Goal: Task Accomplishment & Management: Complete application form

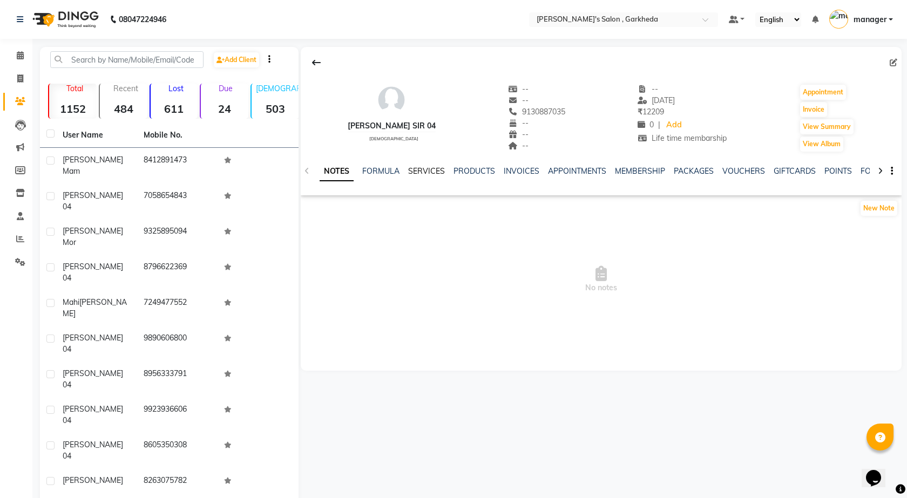
click at [419, 171] on link "SERVICES" at bounding box center [426, 171] width 37 height 10
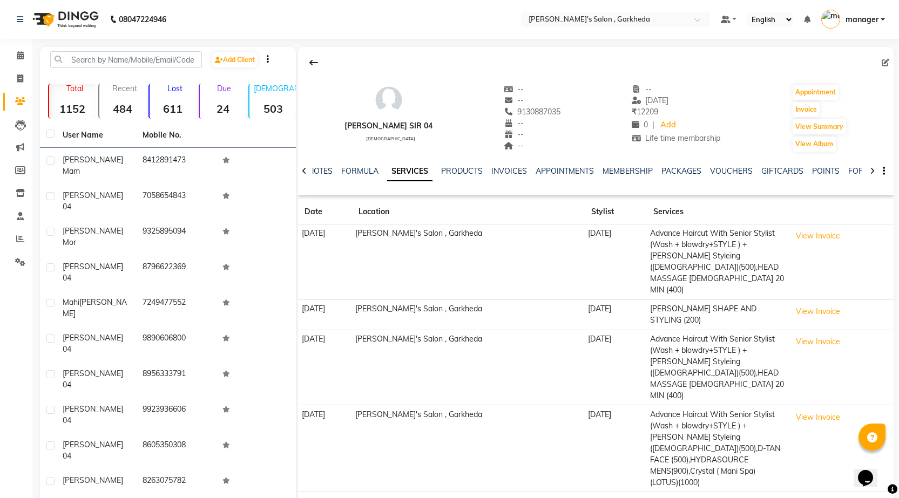
scroll to position [31, 0]
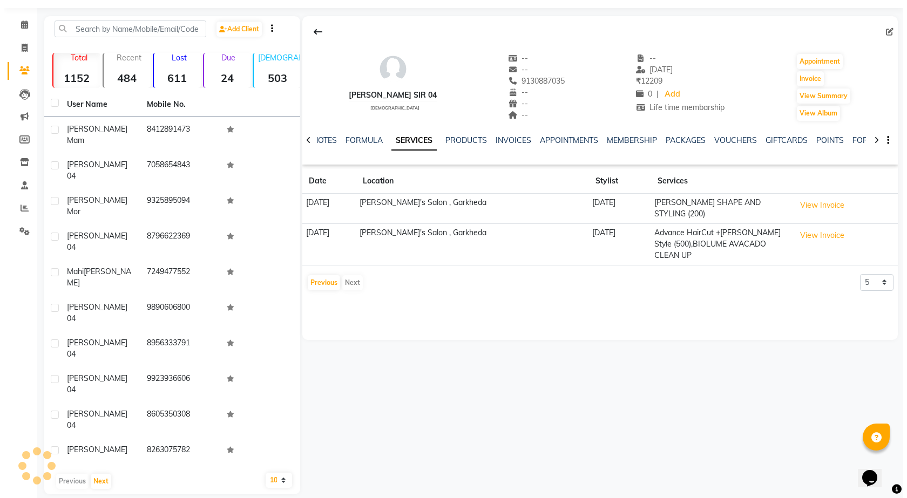
scroll to position [0, 0]
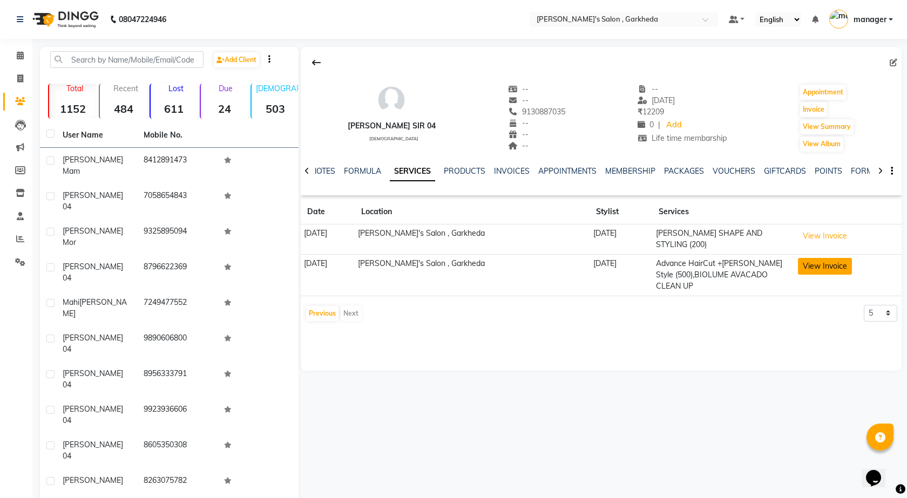
click at [821, 262] on button "View Invoice" at bounding box center [825, 266] width 54 height 17
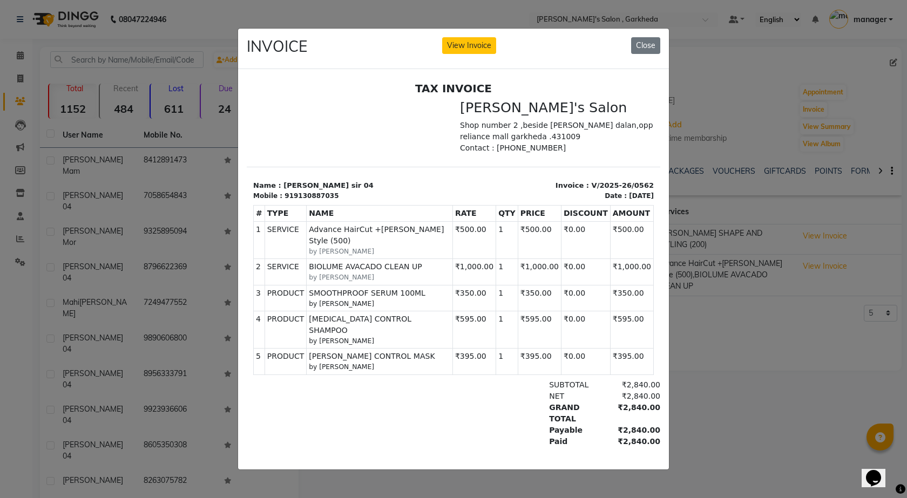
click at [701, 93] on ngb-modal-window "INVOICE View Invoice Close" at bounding box center [453, 249] width 907 height 498
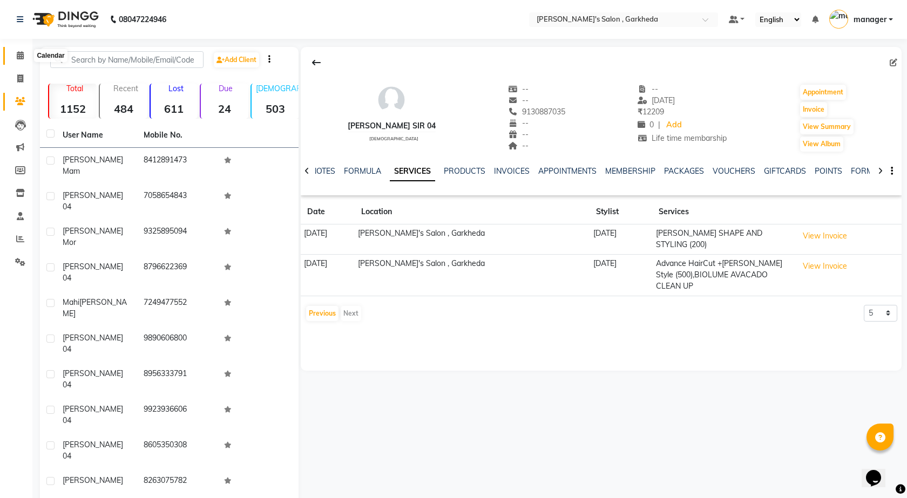
click at [17, 59] on span at bounding box center [20, 56] width 19 height 12
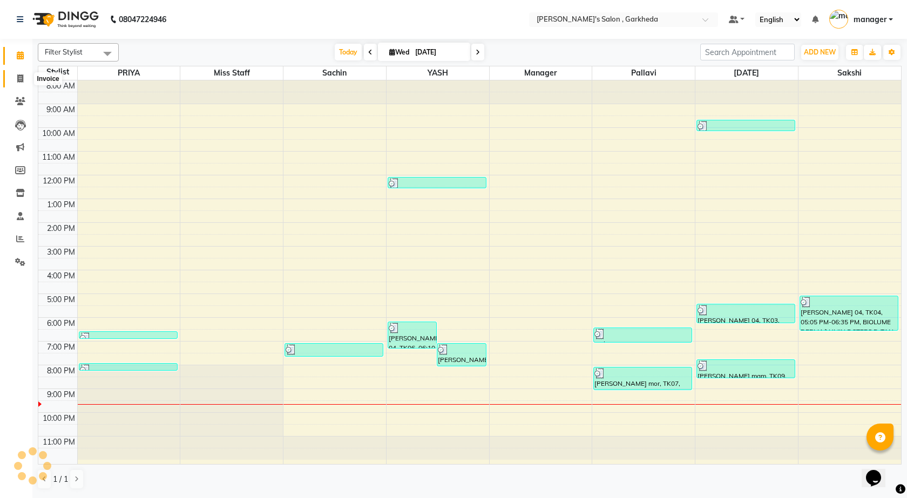
click at [16, 78] on span at bounding box center [20, 79] width 19 height 12
select select "7062"
select select "service"
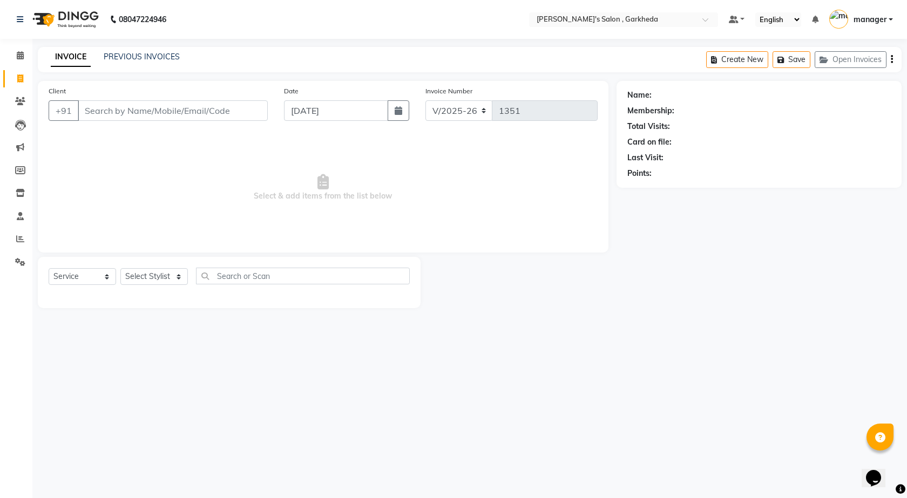
select select "72802"
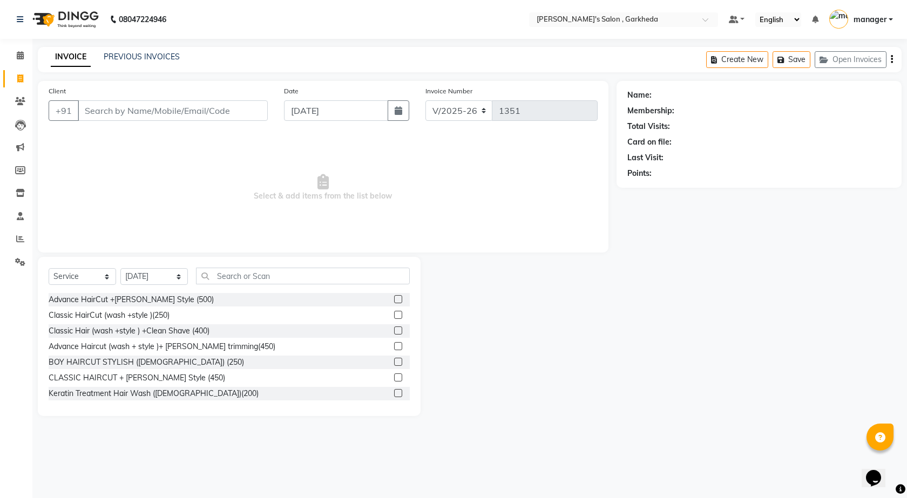
click at [122, 109] on input "Client" at bounding box center [173, 110] width 190 height 21
click at [126, 114] on input "Client" at bounding box center [173, 110] width 190 height 21
click at [129, 105] on input "Client" at bounding box center [173, 110] width 190 height 21
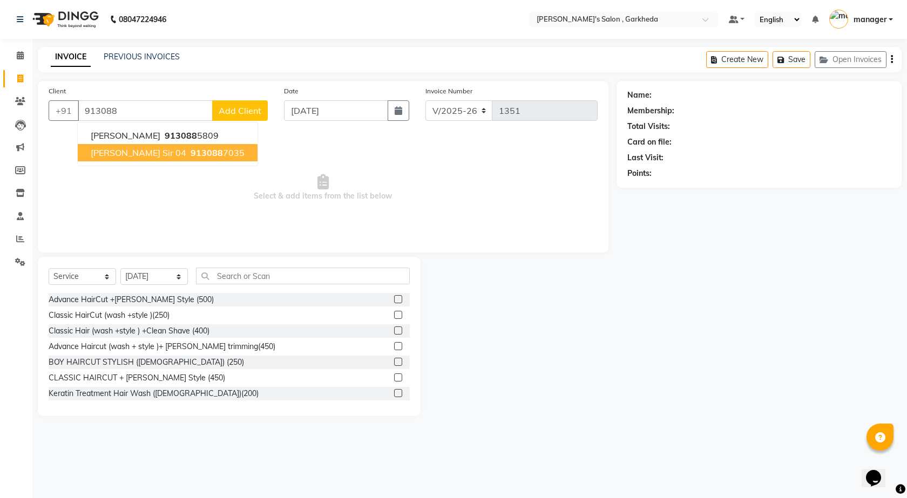
click at [214, 152] on ngb-highlight "913088 7035" at bounding box center [216, 152] width 56 height 11
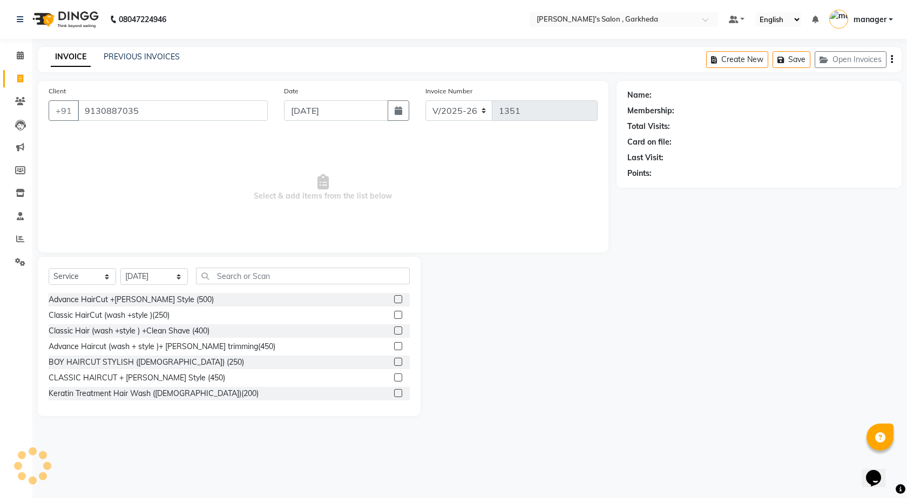
type input "9130887035"
select select "1: Object"
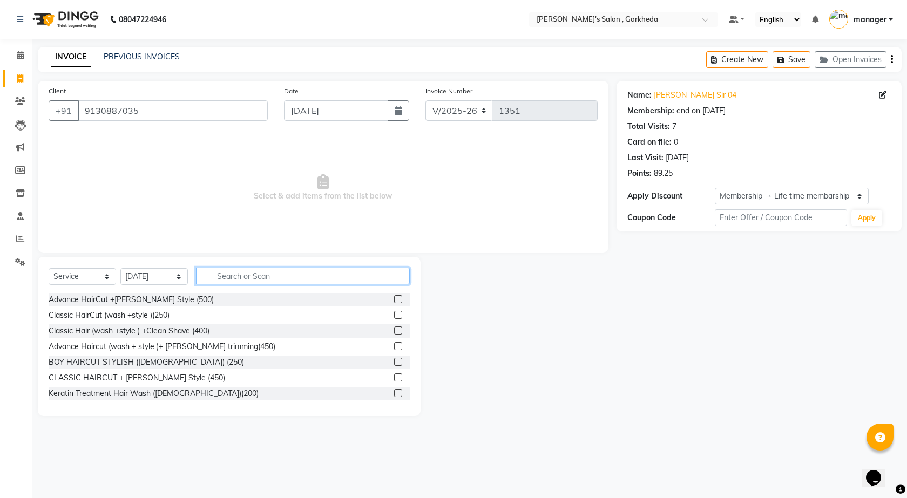
click at [294, 280] on input "text" at bounding box center [303, 276] width 214 height 17
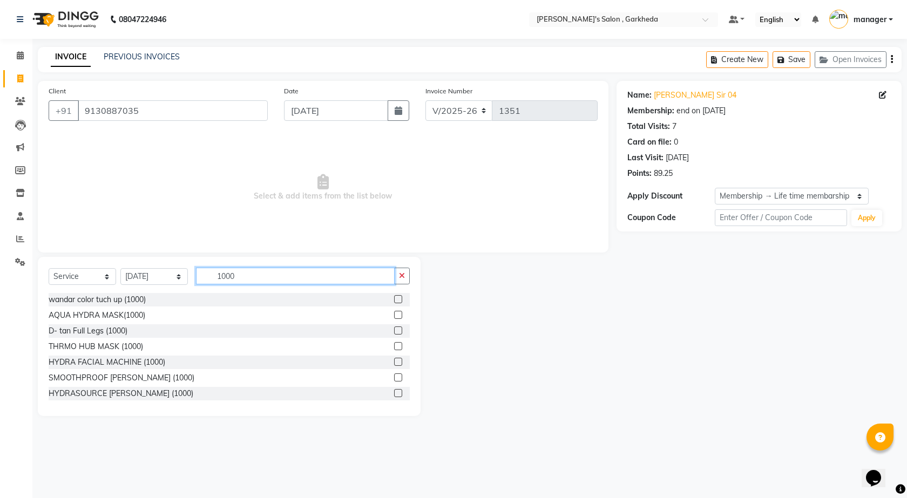
click at [263, 271] on input "1000" at bounding box center [295, 276] width 199 height 17
type input "1"
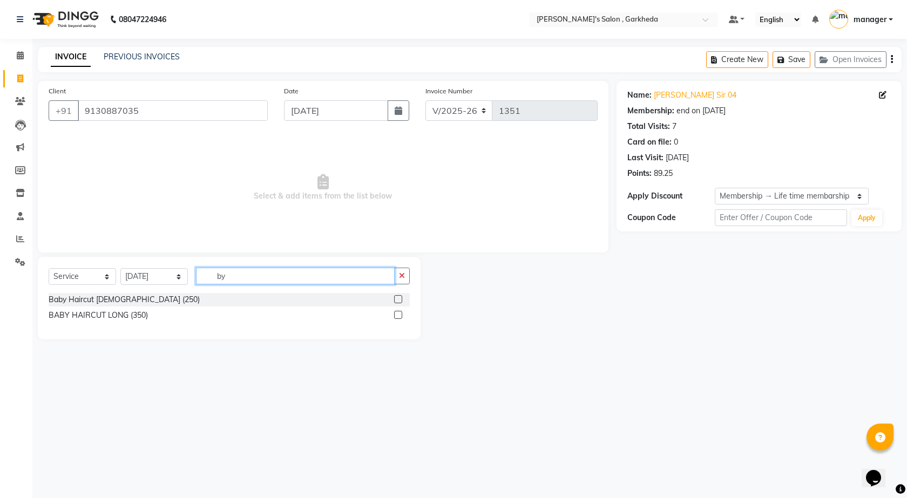
type input "b"
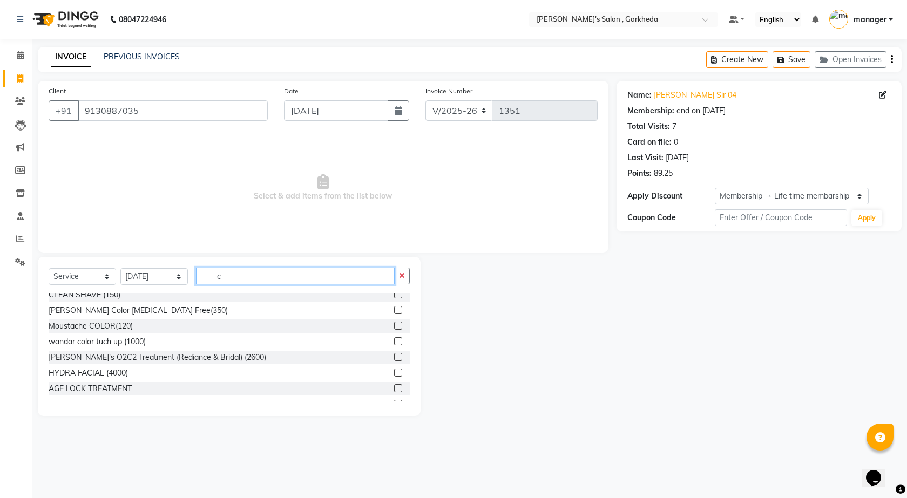
scroll to position [270, 0]
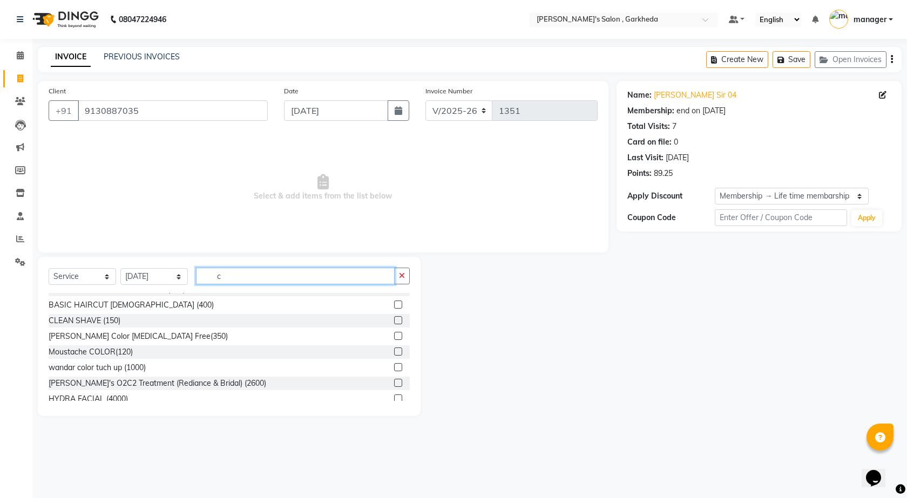
click at [235, 276] on input "c" at bounding box center [295, 276] width 199 height 17
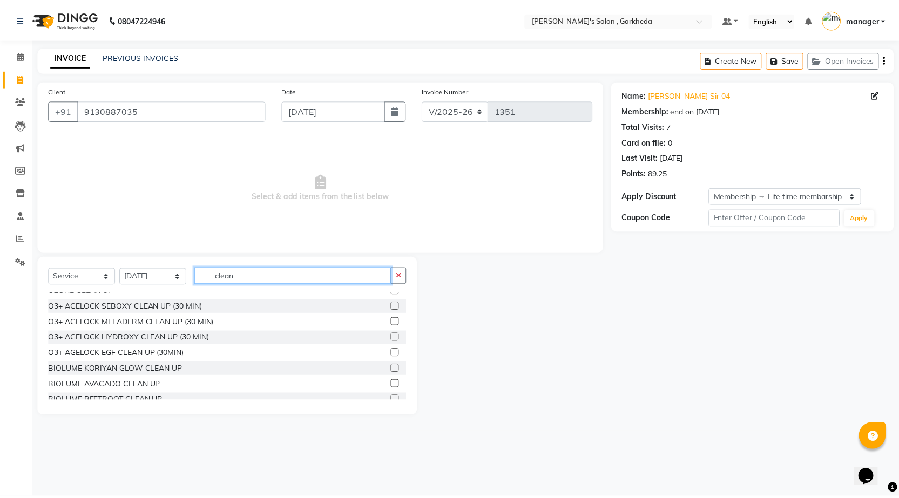
scroll to position [127, 0]
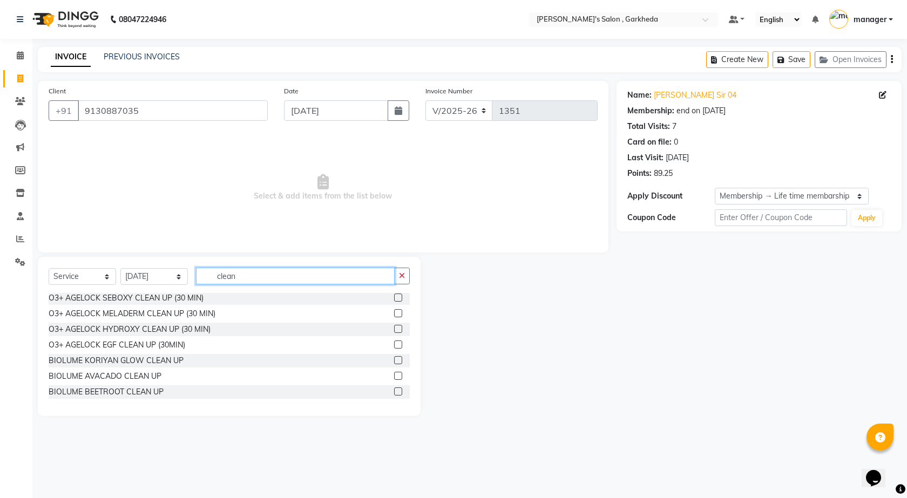
type input "clean"
click at [394, 376] on label at bounding box center [398, 376] width 8 height 8
click at [394, 376] on input "checkbox" at bounding box center [397, 376] width 7 height 7
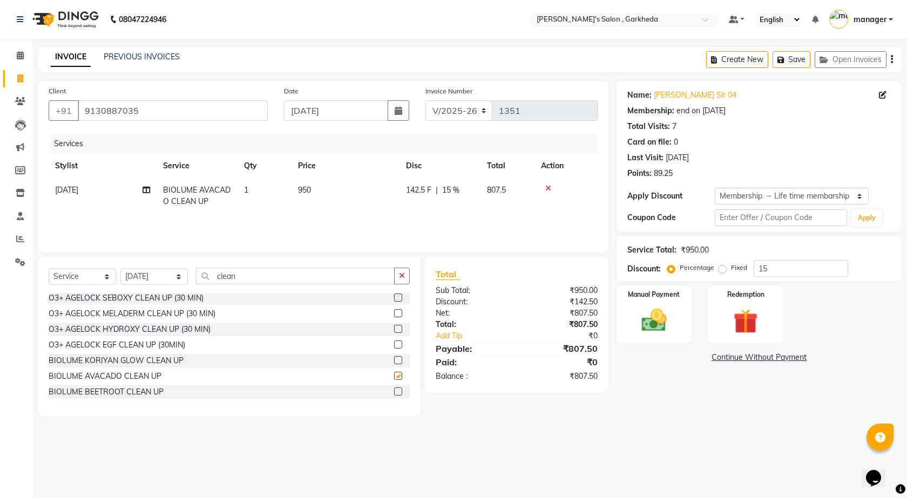
checkbox input "false"
click at [402, 282] on button "button" at bounding box center [402, 276] width 16 height 17
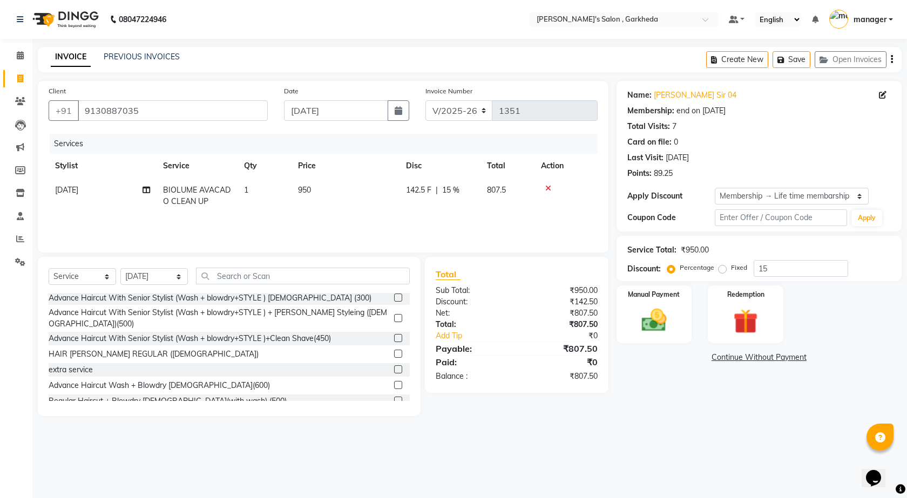
click at [322, 189] on td "950" at bounding box center [346, 196] width 108 height 36
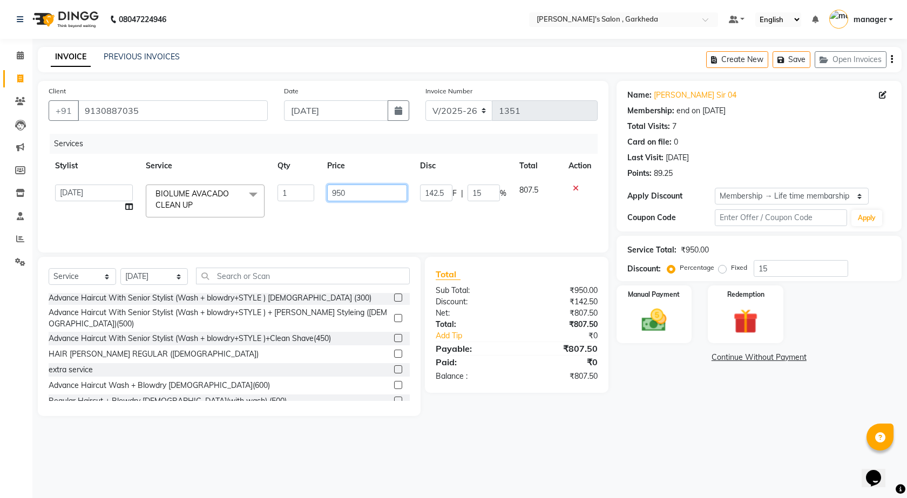
click at [348, 195] on input "950" at bounding box center [367, 193] width 80 height 17
type input "9"
type input "1000"
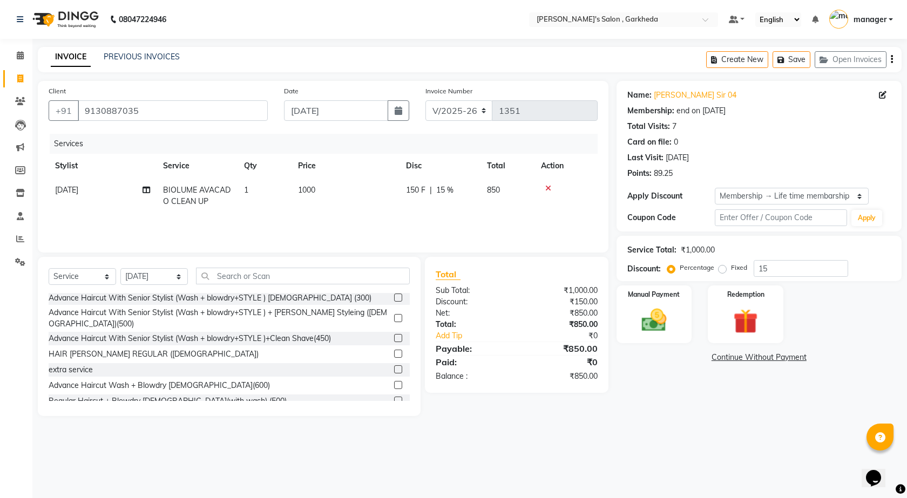
click at [357, 205] on td "1000" at bounding box center [346, 196] width 108 height 36
click at [636, 304] on div "Manual Payment" at bounding box center [654, 315] width 78 height 60
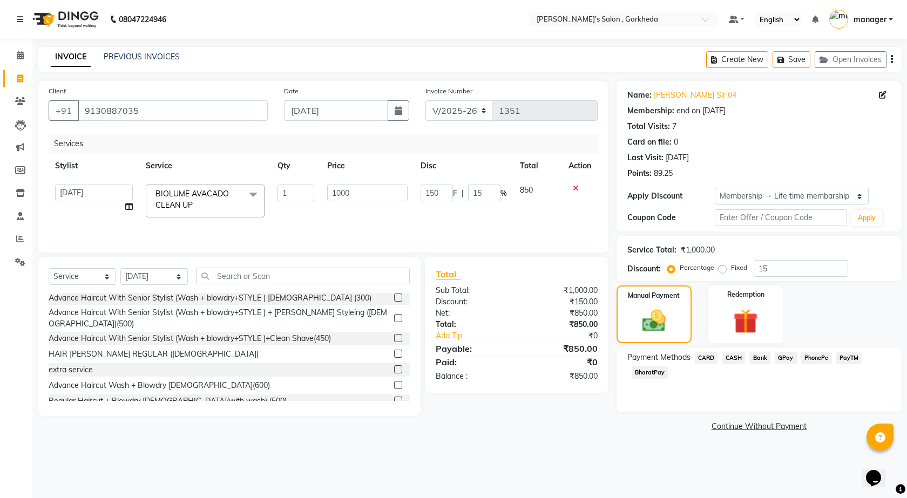
click at [730, 359] on span "CASH" at bounding box center [733, 358] width 23 height 12
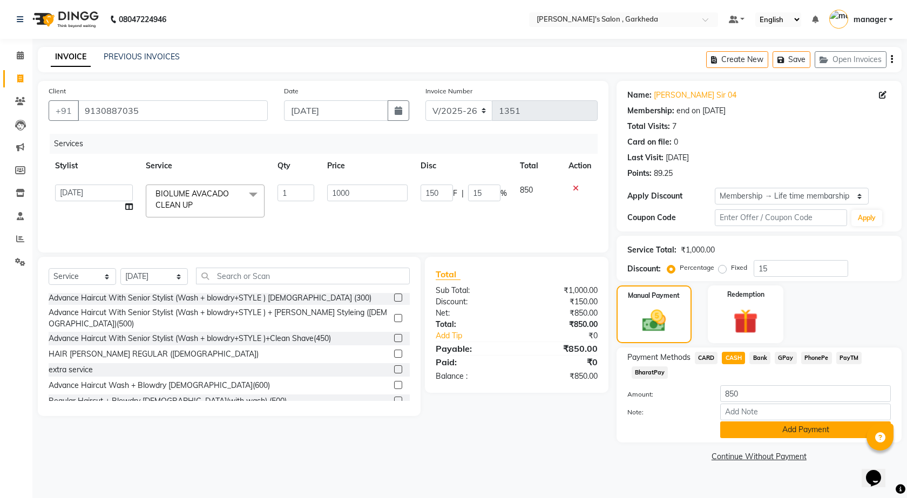
click at [744, 428] on button "Add Payment" at bounding box center [805, 430] width 171 height 17
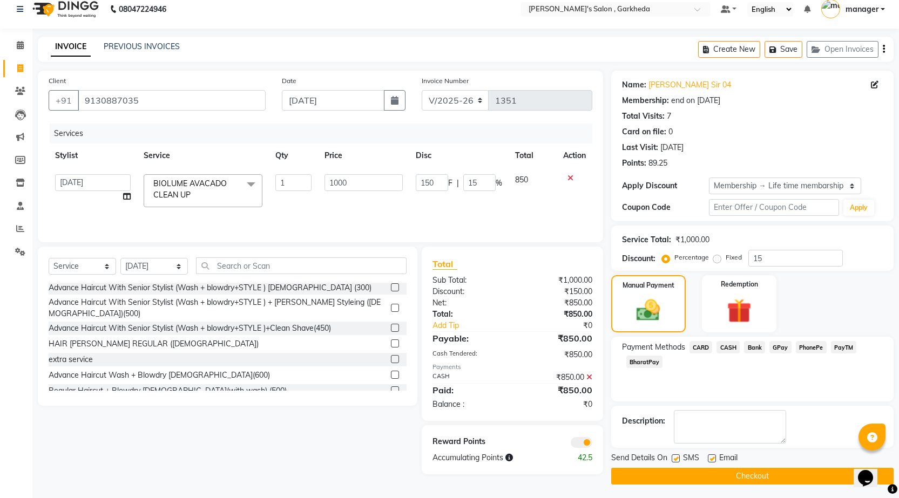
scroll to position [13, 0]
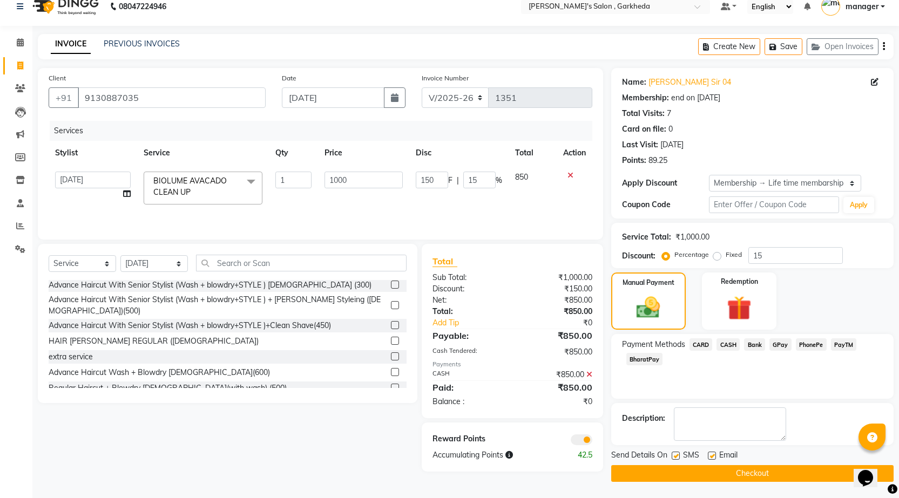
click at [736, 476] on button "Checkout" at bounding box center [752, 473] width 282 height 17
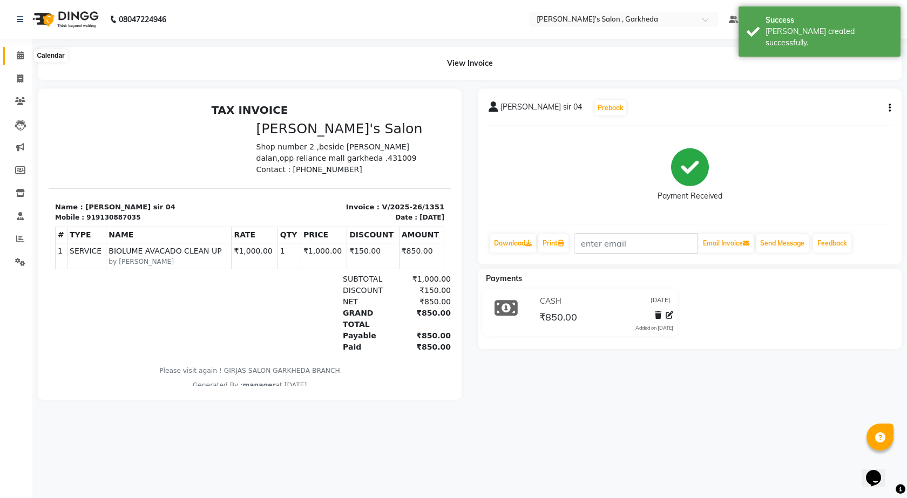
click at [22, 55] on icon at bounding box center [20, 55] width 7 height 8
